Goal: Navigation & Orientation: Find specific page/section

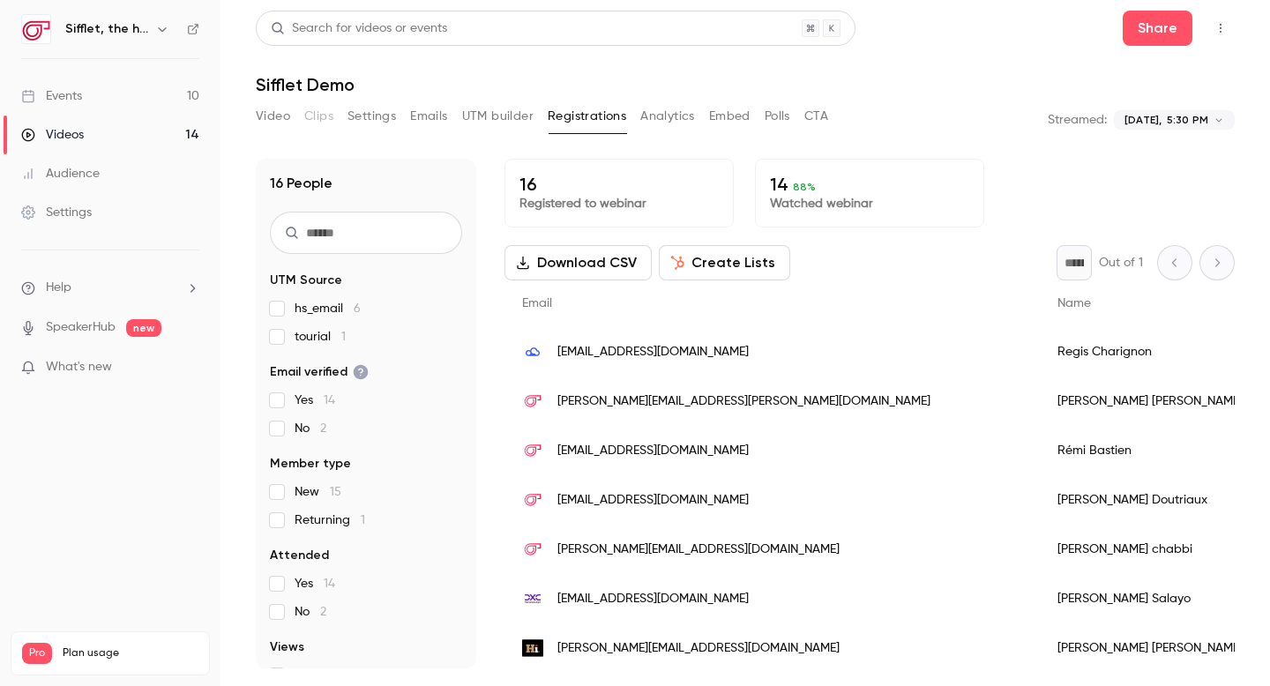
click at [147, 86] on link "Events 10" at bounding box center [110, 96] width 220 height 39
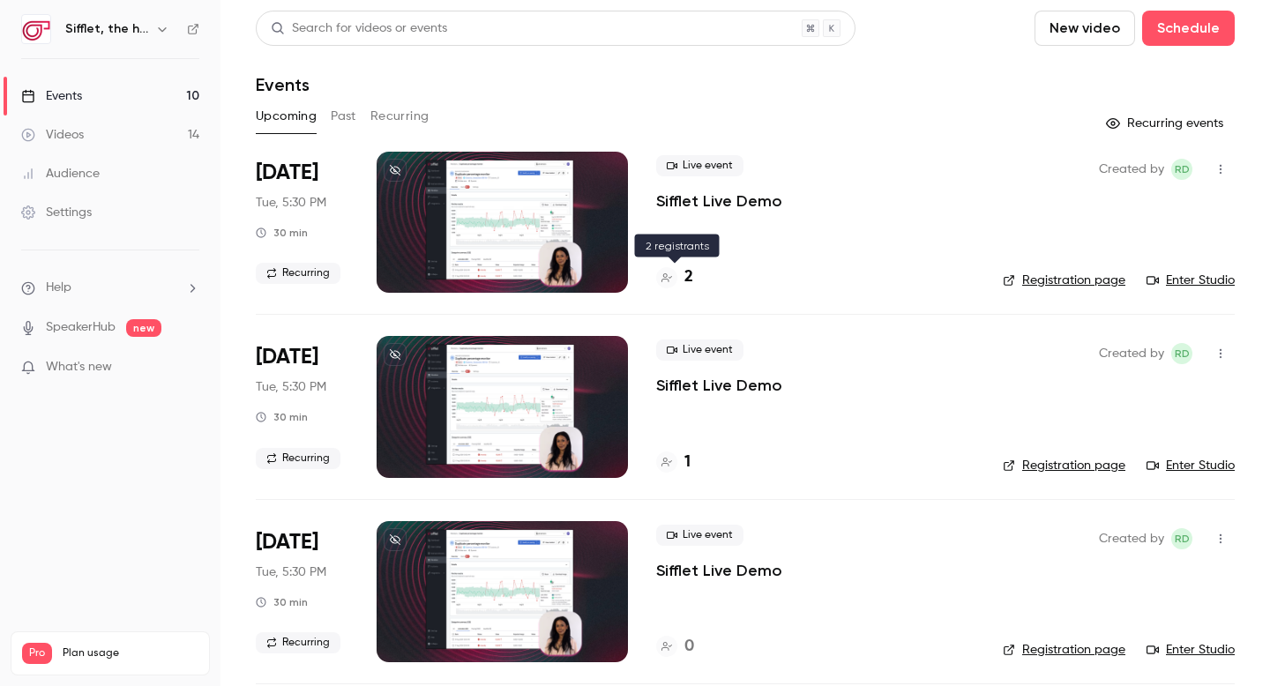
click at [690, 277] on h4 "2" at bounding box center [688, 277] width 9 height 24
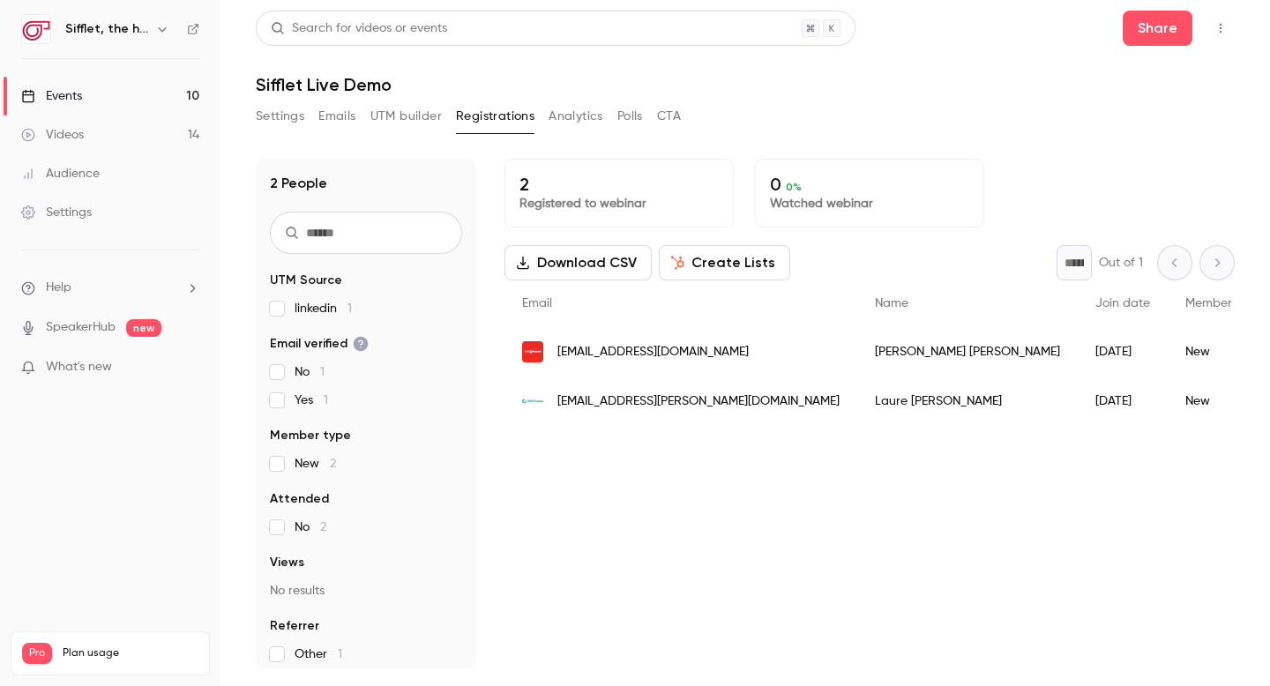
click at [165, 108] on link "Events 10" at bounding box center [110, 96] width 220 height 39
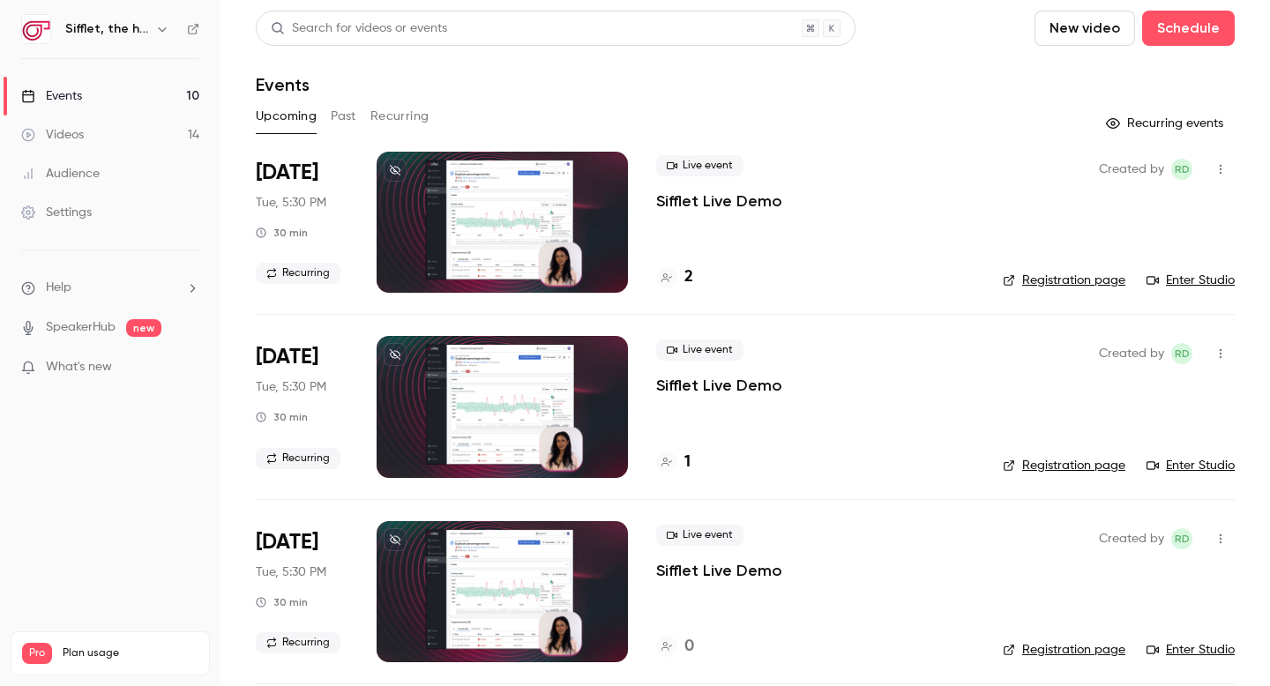
click at [351, 116] on button "Past" at bounding box center [344, 116] width 26 height 28
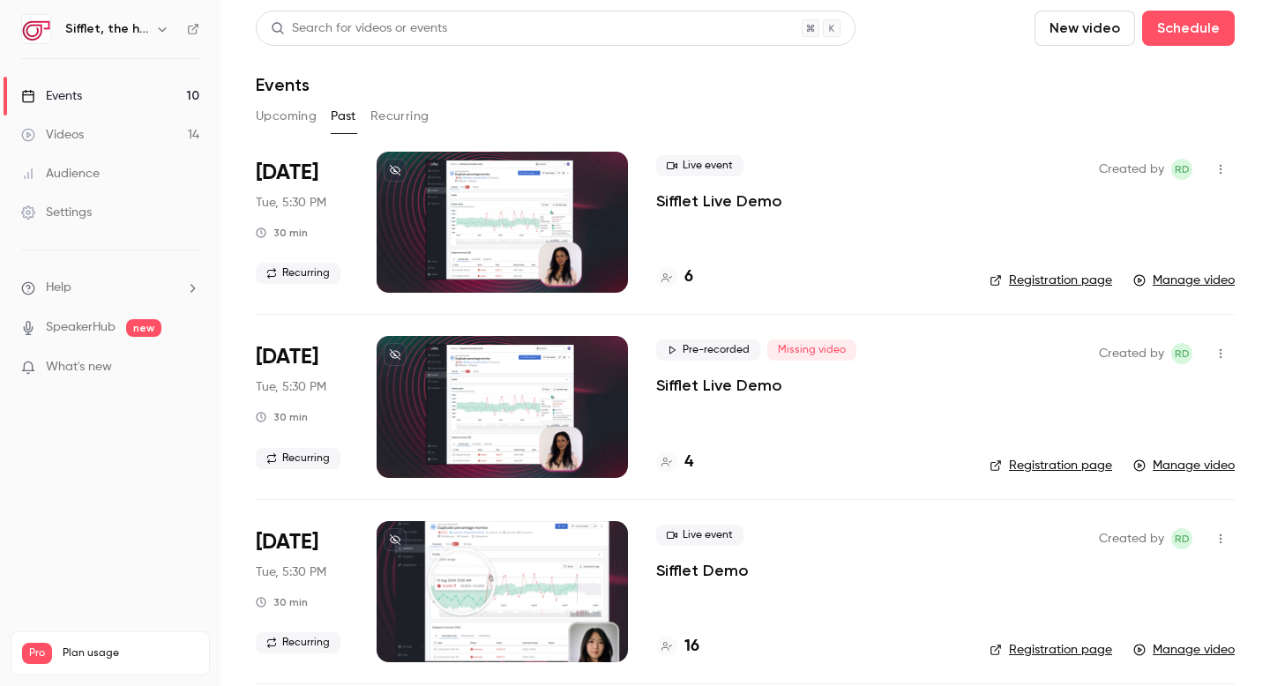
click at [685, 460] on h4 "4" at bounding box center [688, 463] width 9 height 24
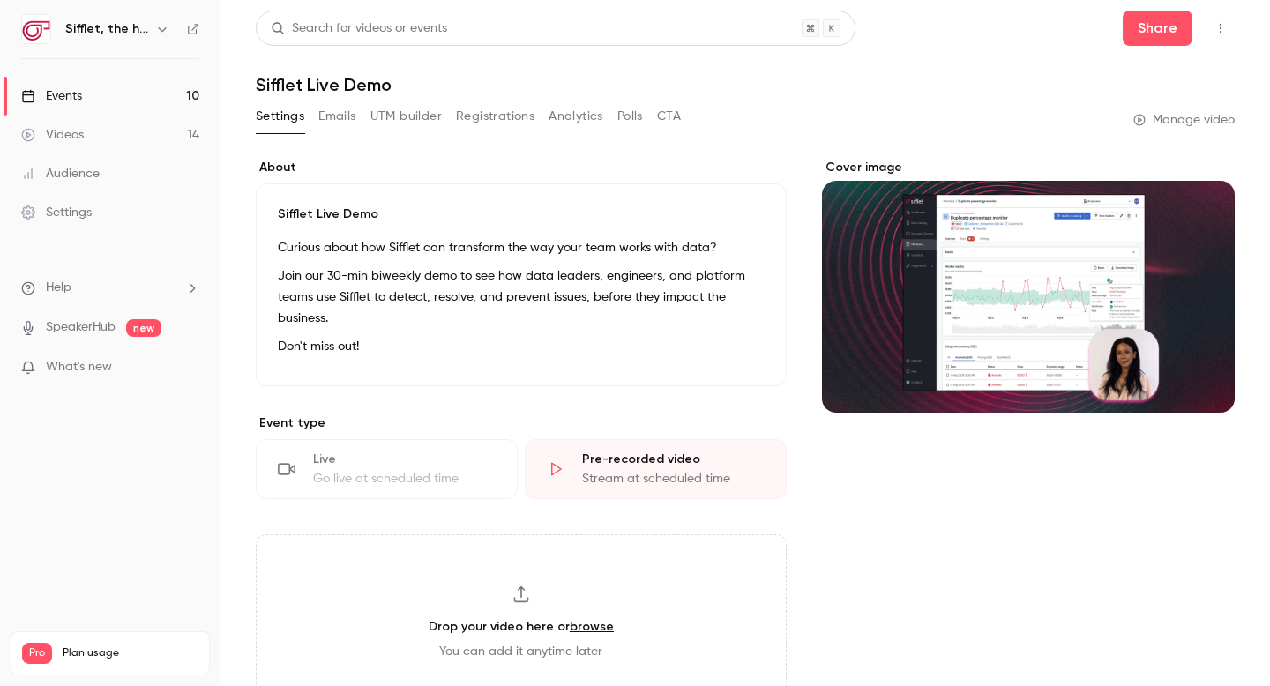
click at [496, 108] on button "Registrations" at bounding box center [495, 116] width 78 height 28
